Goal: Task Accomplishment & Management: Manage account settings

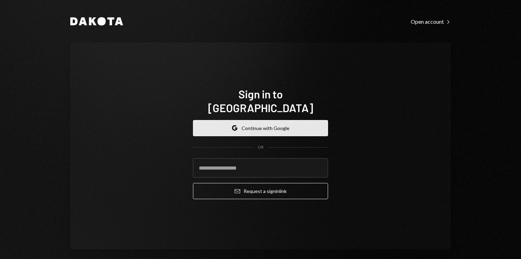
click at [213, 121] on button "Google Continue with Google" at bounding box center [260, 128] width 135 height 16
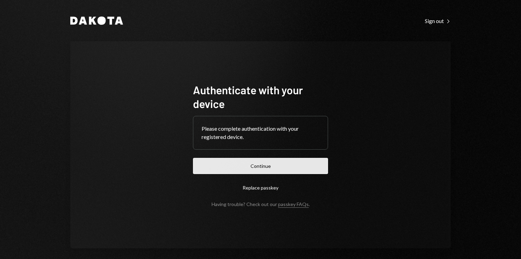
click at [248, 174] on button "Continue" at bounding box center [260, 166] width 135 height 16
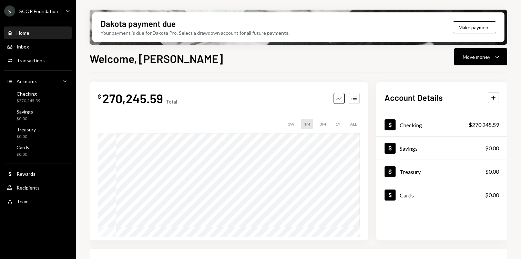
scroll to position [156, 0]
